Goal: Information Seeking & Learning: Check status

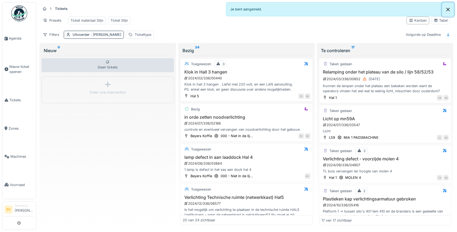
click at [448, 9] on button "Close" at bounding box center [448, 9] width 12 height 14
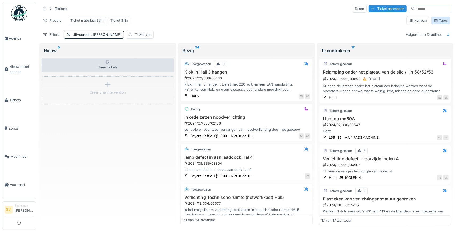
click at [442, 22] on div "Tabel" at bounding box center [441, 20] width 14 height 5
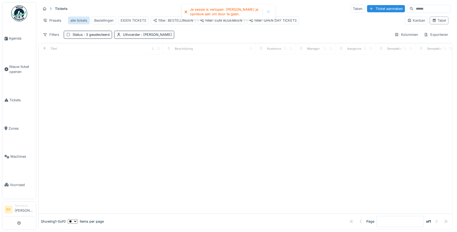
click at [79, 20] on div "alle tickets" at bounding box center [78, 20] width 17 height 5
click at [81, 19] on div "alle tickets" at bounding box center [78, 20] width 17 height 5
click at [80, 19] on div "alle tickets" at bounding box center [78, 20] width 17 height 5
click at [24, 17] on img at bounding box center [19, 13] width 16 height 16
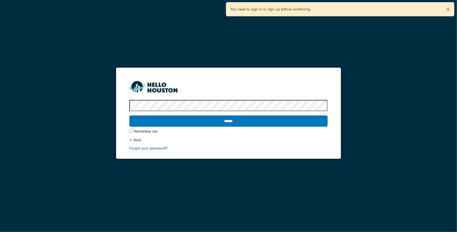
click at [130, 115] on input "******" at bounding box center [229, 120] width 199 height 11
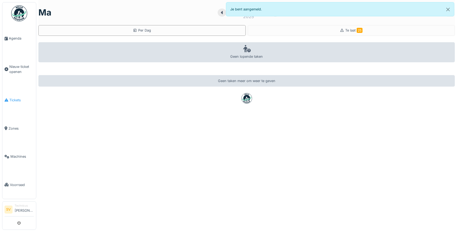
click at [14, 97] on span "Tickets" at bounding box center [21, 99] width 25 height 5
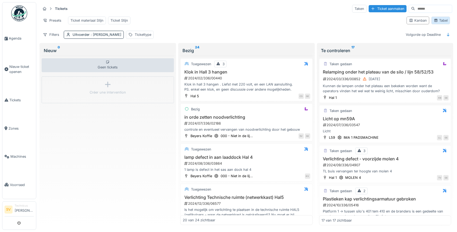
click at [440, 18] on div "Tabel" at bounding box center [441, 20] width 14 height 5
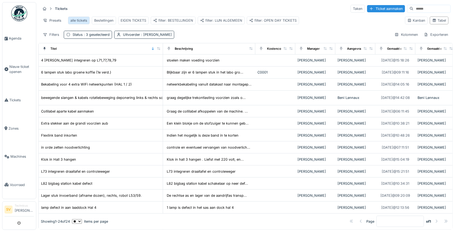
click at [82, 20] on div "alle tickets" at bounding box center [78, 20] width 17 height 5
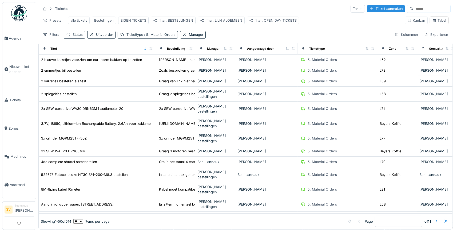
click at [156, 34] on span ": 5. Material Orders" at bounding box center [159, 35] width 33 height 4
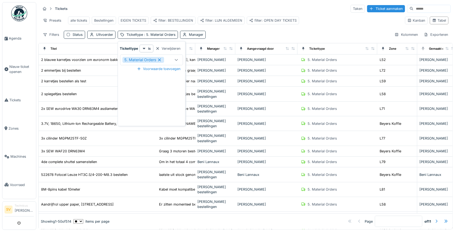
click at [160, 59] on icon at bounding box center [159, 59] width 3 height 3
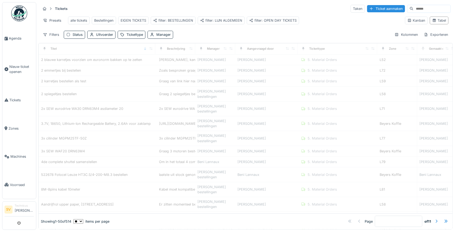
click at [198, 33] on div "Filters Status Uitvoerder Tickettype Manager Kolommen Exporteren" at bounding box center [246, 35] width 410 height 8
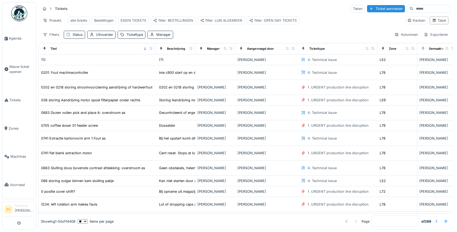
click at [414, 10] on input at bounding box center [432, 8] width 37 height 7
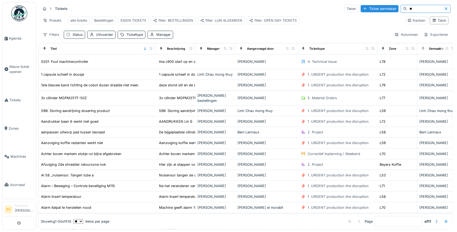
type input "*"
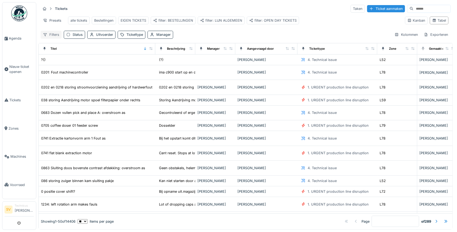
click at [48, 34] on div "Filters" at bounding box center [51, 35] width 21 height 8
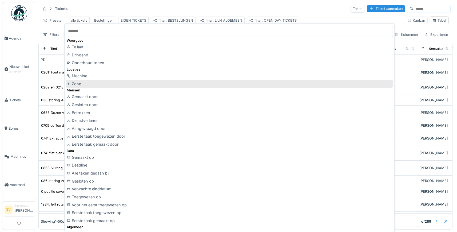
click at [79, 81] on div "Zone" at bounding box center [230, 84] width 328 height 8
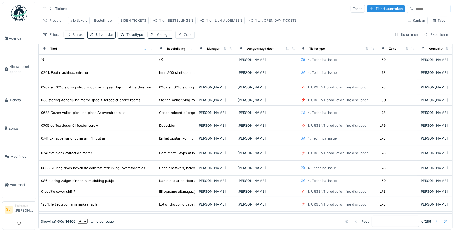
click at [189, 32] on div "Zone" at bounding box center [188, 34] width 8 height 5
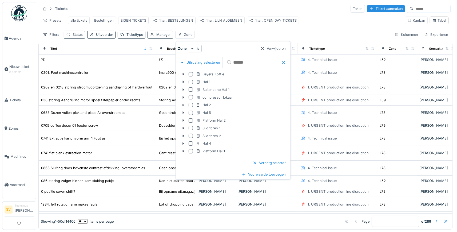
click at [209, 33] on div "Filters Status Uitvoerder Tickettype Manager Zone Kolommen Exporteren" at bounding box center [246, 35] width 410 height 8
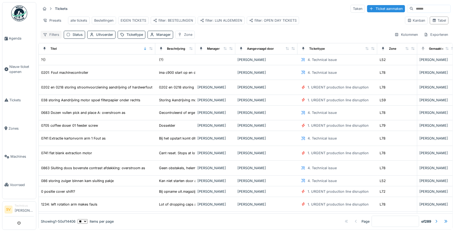
click at [52, 33] on div "Filters" at bounding box center [51, 35] width 21 height 8
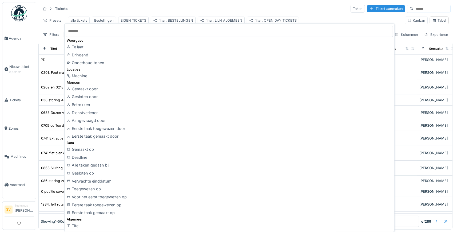
click at [55, 27] on div "Tickets Taken Ticket aanmaken Presets alle tickets Bestellingen EIGEN TICKETS f…" at bounding box center [245, 21] width 415 height 39
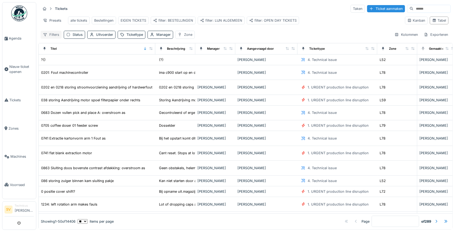
click at [53, 34] on div "Filters" at bounding box center [51, 35] width 21 height 8
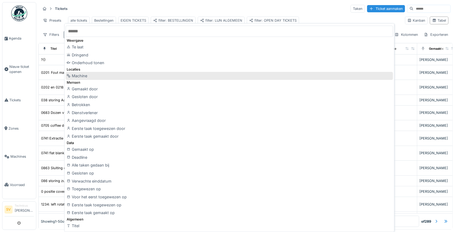
click at [85, 74] on div "Machine" at bounding box center [230, 76] width 328 height 8
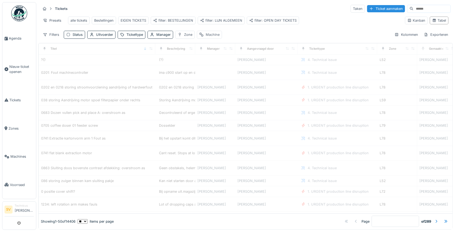
click at [215, 35] on div "Machine" at bounding box center [213, 34] width 14 height 5
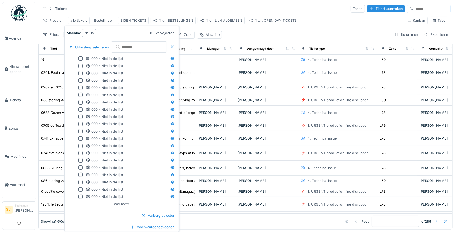
click at [129, 205] on div "Laad meer.." at bounding box center [121, 203] width 23 height 7
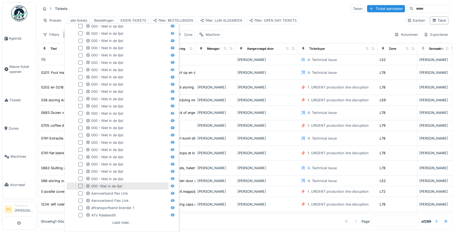
scroll to position [143, 0]
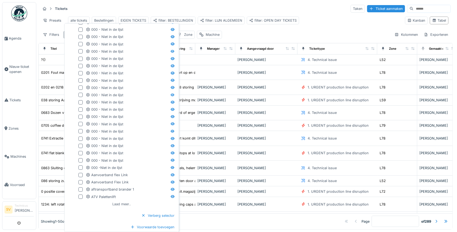
click at [129, 202] on div "Laad meer.." at bounding box center [121, 203] width 23 height 7
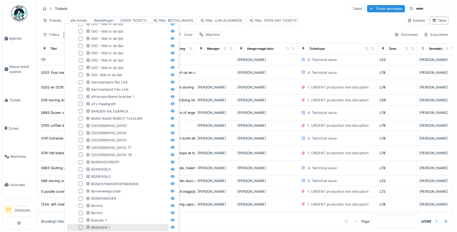
scroll to position [288, 0]
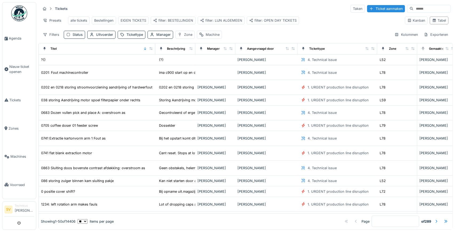
click at [211, 8] on div "Tickets Taken Ticket aanmaken" at bounding box center [246, 8] width 410 height 9
click at [48, 34] on div "Filters" at bounding box center [51, 35] width 21 height 8
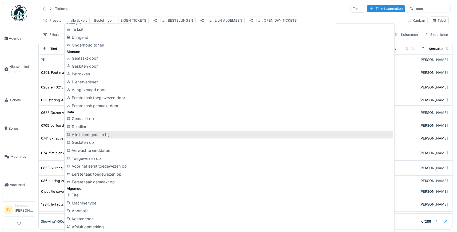
scroll to position [0, 0]
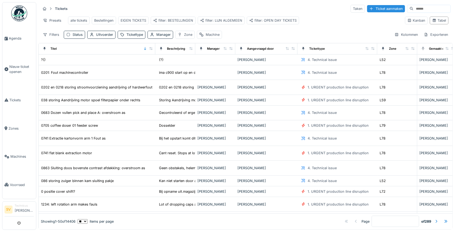
drag, startPoint x: 211, startPoint y: 8, endPoint x: 216, endPoint y: 13, distance: 6.6
click at [211, 8] on div "Tickets Taken Ticket aanmaken" at bounding box center [246, 8] width 410 height 9
click at [219, 19] on div "filter: LIJN ALGEMEEN" at bounding box center [221, 20] width 42 height 5
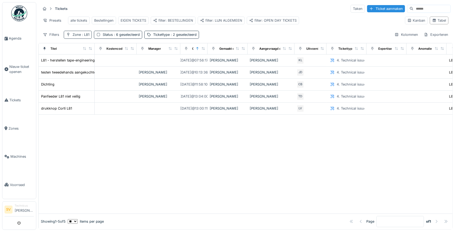
click at [84, 33] on span ": L81" at bounding box center [85, 35] width 9 height 4
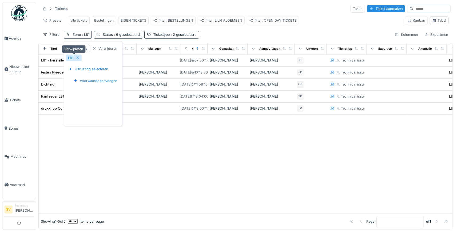
click at [78, 56] on div at bounding box center [78, 57] width 4 height 5
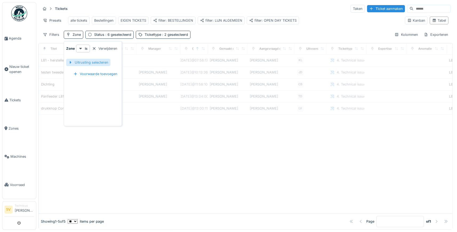
click at [86, 61] on div "Uitrusting selecteren" at bounding box center [88, 62] width 44 height 7
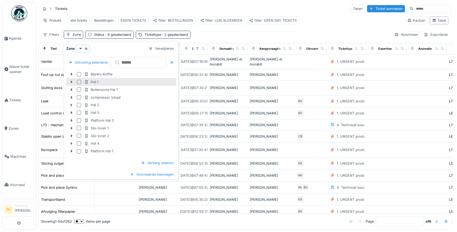
click at [70, 81] on icon at bounding box center [71, 81] width 4 height 3
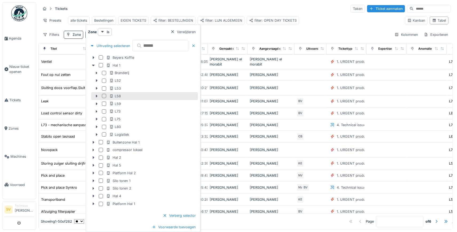
click at [103, 94] on div at bounding box center [104, 96] width 4 height 4
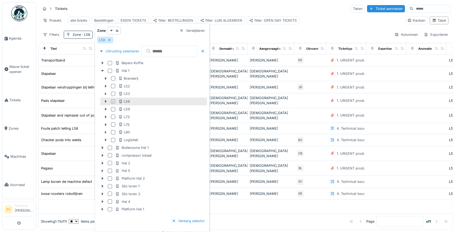
click at [244, 30] on div "Tickets Taken Ticket aanmaken Presets alle tickets Bestellingen EIGEN TICKETS f…" at bounding box center [245, 21] width 415 height 39
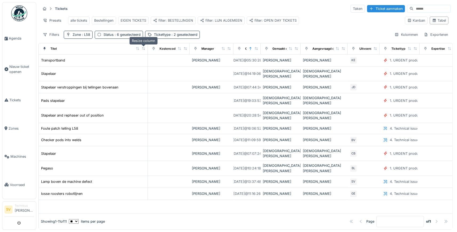
drag, startPoint x: 92, startPoint y: 49, endPoint x: 145, endPoint y: 51, distance: 53.2
click at [145, 51] on div at bounding box center [144, 48] width 4 height 5
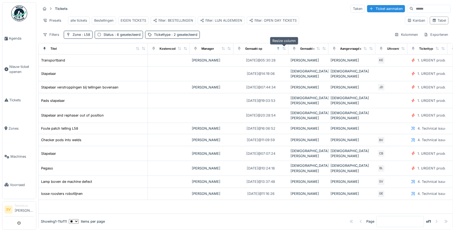
drag, startPoint x: 257, startPoint y: 47, endPoint x: 285, endPoint y: 47, distance: 27.8
click at [285, 47] on div at bounding box center [285, 48] width 4 height 5
click at [285, 46] on div at bounding box center [285, 48] width 4 height 5
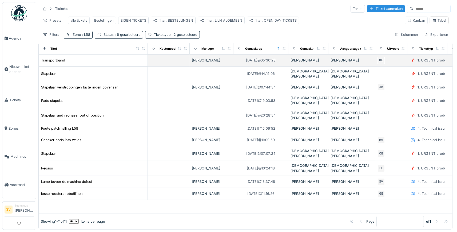
click at [68, 57] on td "Transportband" at bounding box center [93, 60] width 109 height 12
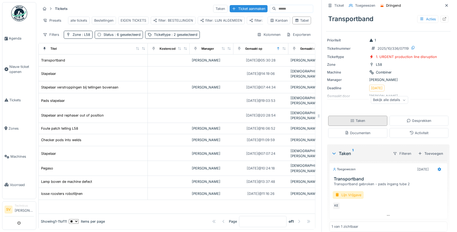
scroll to position [19, 0]
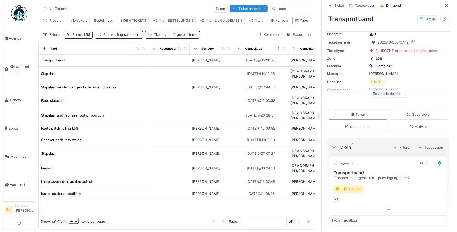
click at [404, 94] on icon at bounding box center [404, 93] width 3 height 3
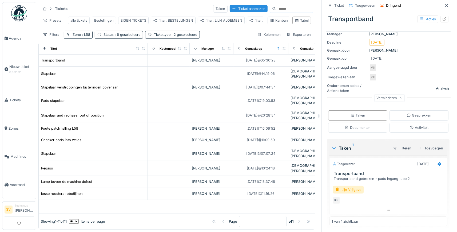
scroll to position [0, 0]
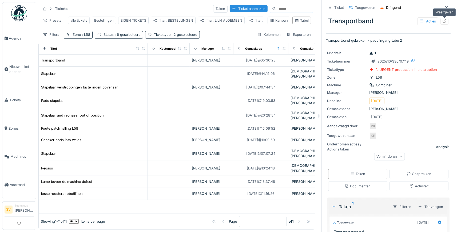
click at [445, 20] on icon at bounding box center [445, 20] width 4 height 3
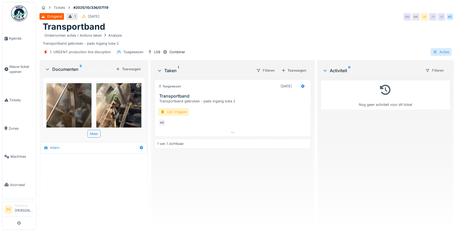
click at [438, 52] on div "Acties" at bounding box center [441, 52] width 21 height 8
click at [398, 38] on div "Ondernomen acties / Actions taken Analysis" at bounding box center [247, 35] width 408 height 7
click at [14, 98] on span "Tickets" at bounding box center [21, 99] width 25 height 5
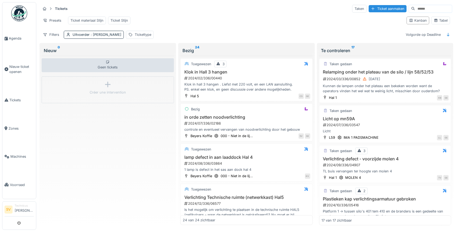
click at [273, 19] on div "Presets Ticket materiaal Stijn Ticket Stijn" at bounding box center [222, 20] width 362 height 12
